Goal: Information Seeking & Learning: Find specific page/section

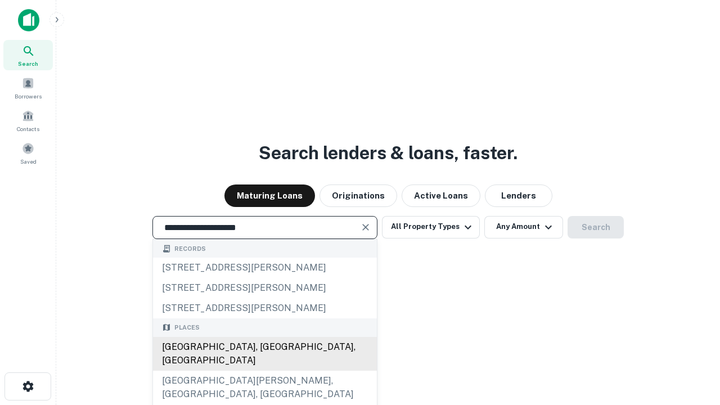
click at [264, 371] on div "[GEOGRAPHIC_DATA], [GEOGRAPHIC_DATA], [GEOGRAPHIC_DATA]" at bounding box center [265, 354] width 224 height 34
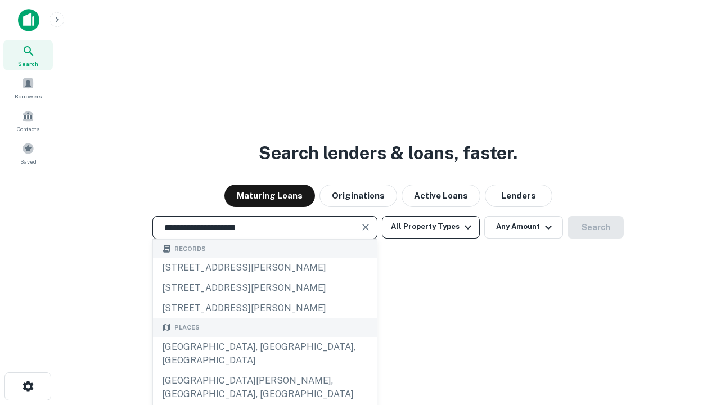
type input "**********"
click at [431, 227] on button "All Property Types" at bounding box center [431, 227] width 98 height 22
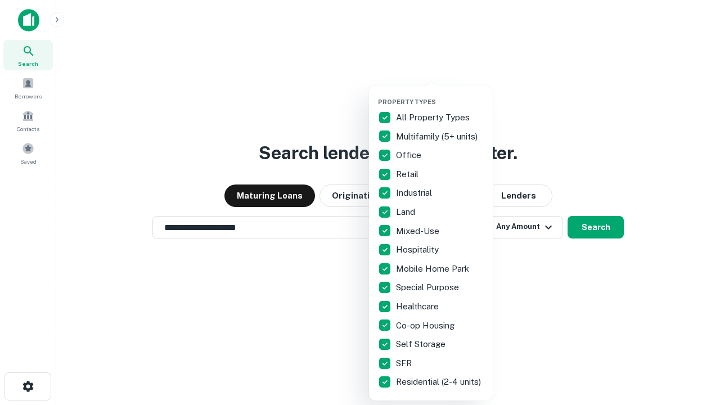
click at [440, 94] on button "button" at bounding box center [440, 94] width 124 height 1
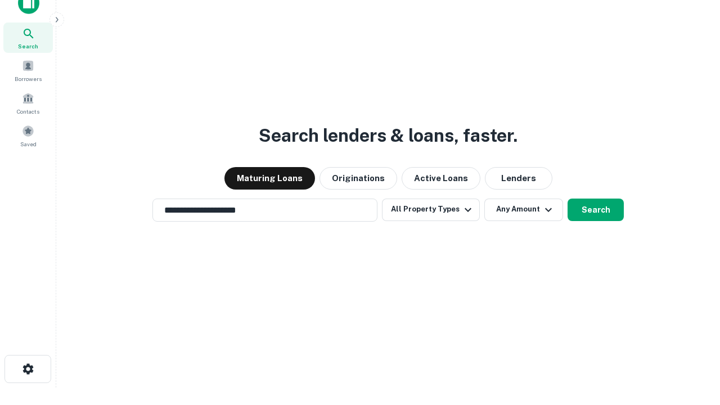
scroll to position [7, 136]
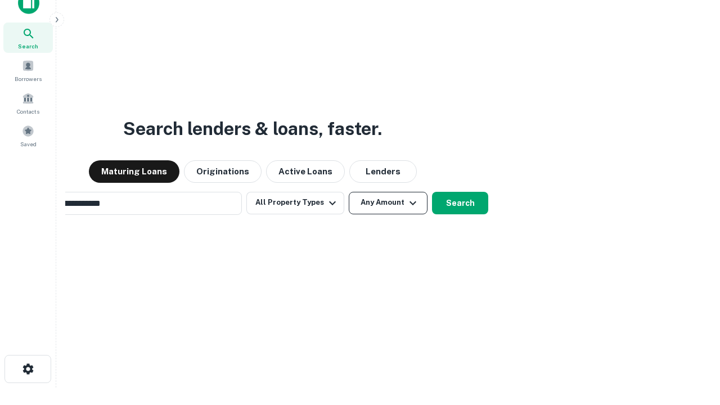
click at [349, 192] on button "Any Amount" at bounding box center [388, 203] width 79 height 22
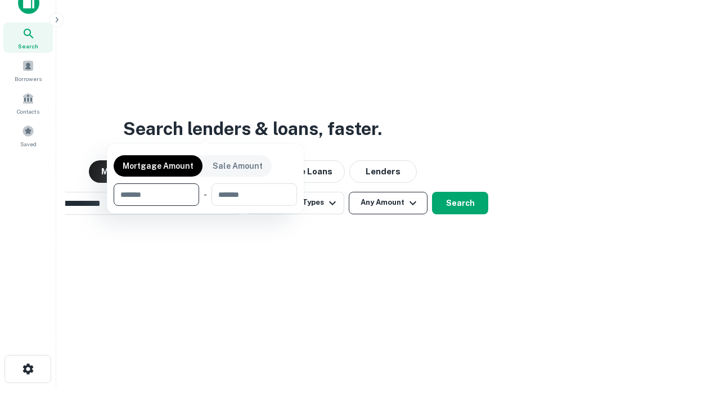
scroll to position [81, 318]
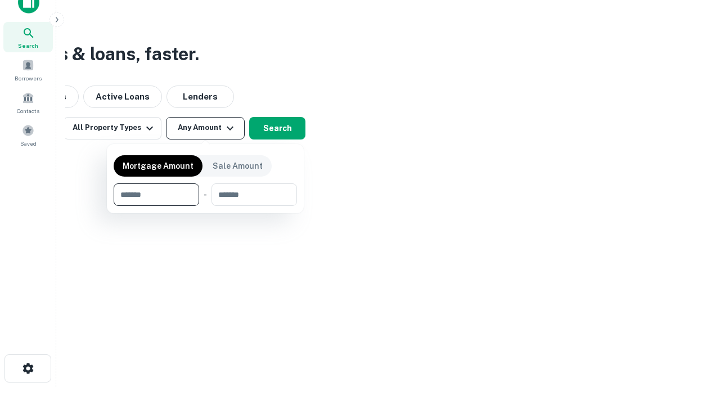
type input "*******"
click at [205, 206] on button "button" at bounding box center [205, 206] width 183 height 1
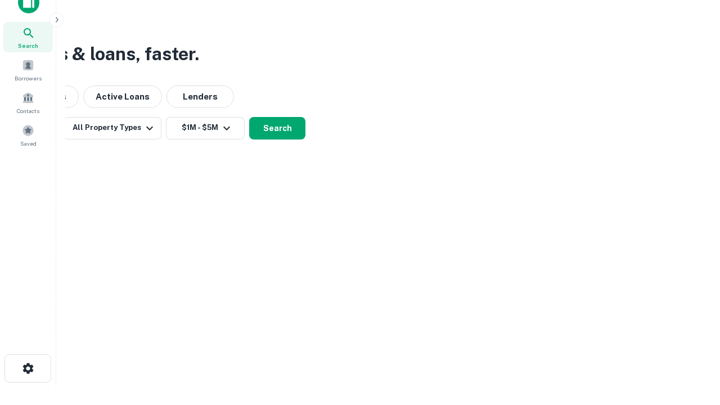
scroll to position [17, 0]
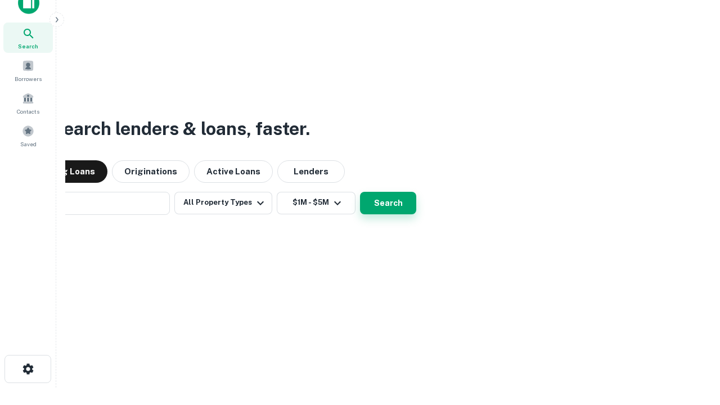
click at [360, 192] on button "Search" at bounding box center [388, 203] width 56 height 22
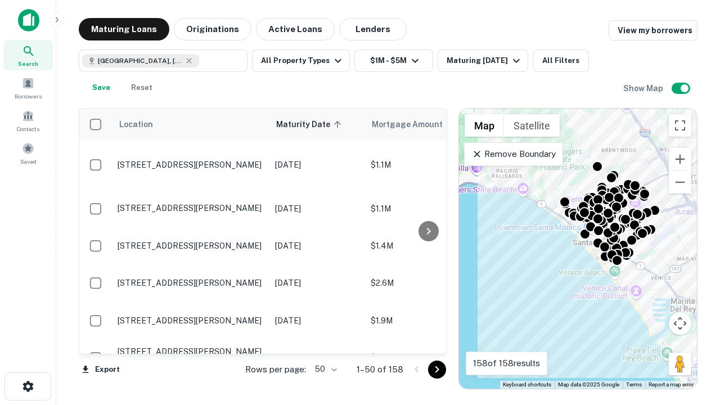
click at [324, 369] on body "Search Borrowers Contacts Saved Maturing Loans Originations Active Loans Lender…" at bounding box center [360, 202] width 720 height 405
click at [324, 341] on li "25" at bounding box center [324, 341] width 33 height 20
